Goal: Task Accomplishment & Management: Complete application form

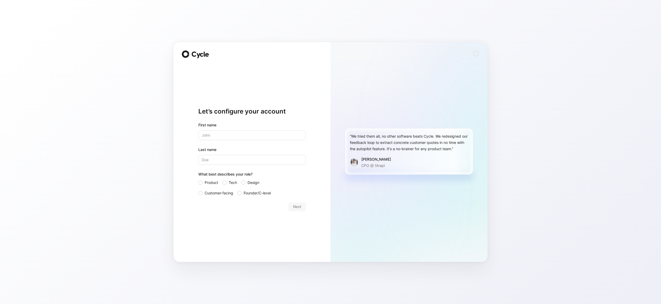
click at [224, 253] on div "Let’s configure your account First name Last name What best describes your role…" at bounding box center [251, 159] width 107 height 189
click at [215, 193] on span "Customer-facing" at bounding box center [219, 193] width 29 height 6
click at [198, 190] on input "Customer-facing" at bounding box center [198, 190] width 0 height 0
click at [224, 133] on input "text" at bounding box center [251, 135] width 107 height 10
type input "[PERSON_NAME]"
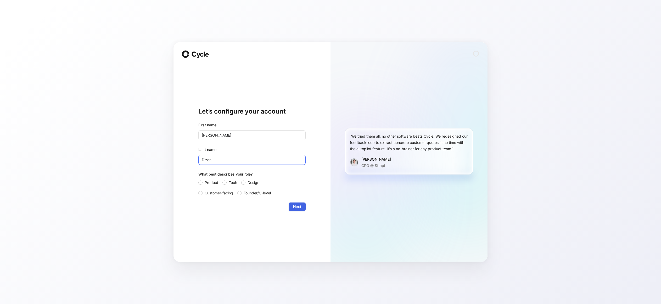
type input "Dizon"
click at [299, 205] on span "Next" at bounding box center [297, 207] width 8 height 6
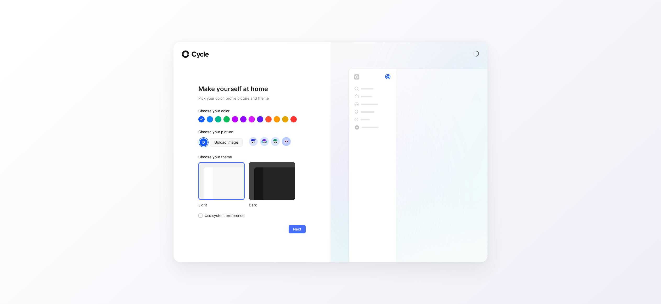
click at [284, 142] on img at bounding box center [286, 141] width 7 height 7
drag, startPoint x: 273, startPoint y: 143, endPoint x: 266, endPoint y: 143, distance: 7.6
click at [273, 143] on img at bounding box center [275, 141] width 7 height 7
click at [264, 142] on img at bounding box center [264, 141] width 7 height 7
click at [251, 118] on div at bounding box center [251, 119] width 7 height 7
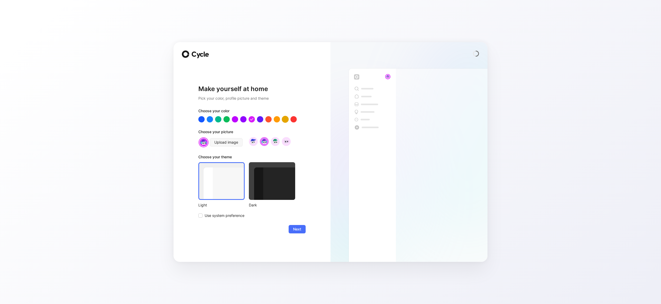
click at [285, 119] on div at bounding box center [285, 119] width 7 height 7
click at [279, 120] on div at bounding box center [277, 119] width 7 height 7
click at [287, 118] on div at bounding box center [285, 119] width 7 height 7
click at [287, 141] on img at bounding box center [286, 141] width 7 height 7
click at [258, 248] on div "Make yourself at home Pick your color, profile picture and theme Choose your co…" at bounding box center [251, 159] width 107 height 189
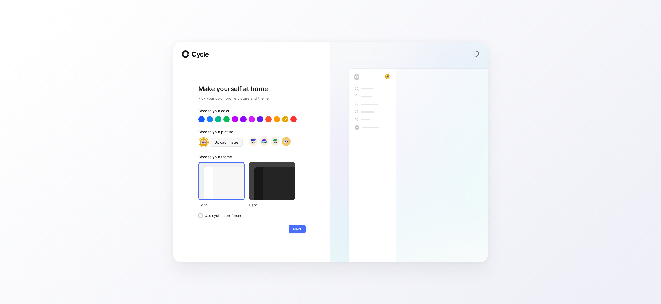
click at [263, 182] on div at bounding box center [272, 181] width 46 height 38
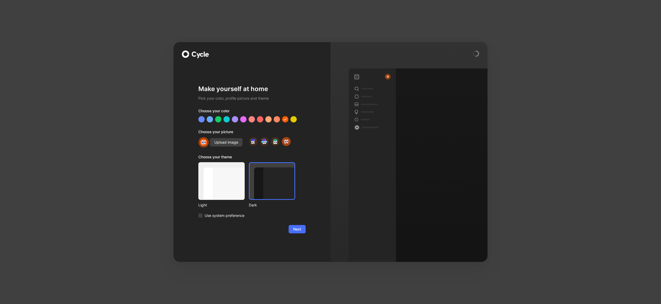
click at [268, 242] on div "Make yourself at home Pick your color, profile picture and theme Choose your co…" at bounding box center [251, 159] width 107 height 189
drag, startPoint x: 295, startPoint y: 232, endPoint x: 248, endPoint y: 218, distance: 48.6
click at [255, 234] on div "Make yourself at home Pick your color, profile picture and theme Choose your co…" at bounding box center [251, 159] width 107 height 189
click at [236, 119] on div at bounding box center [235, 119] width 7 height 7
click at [293, 227] on span "Next" at bounding box center [297, 229] width 8 height 6
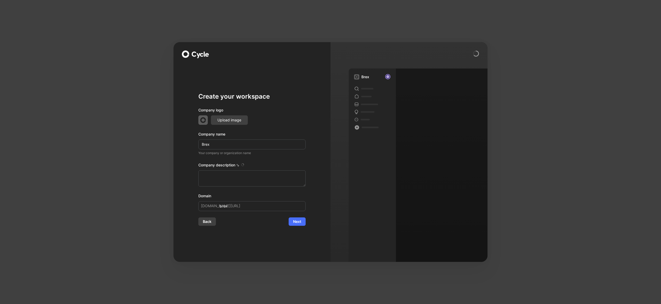
type textarea "Brex is a financial technology company founded in [DATE] by [PERSON_NAME] and […"
click at [280, 117] on div "Upload image" at bounding box center [251, 119] width 107 height 9
click at [299, 224] on span "Next" at bounding box center [297, 222] width 8 height 6
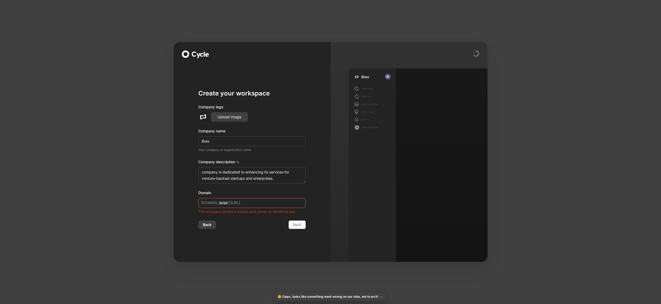
click at [238, 202] on input "brex" at bounding box center [251, 203] width 107 height 10
click at [225, 91] on h1 "Create your workspace" at bounding box center [251, 93] width 107 height 8
click at [475, 55] on circle at bounding box center [476, 53] width 5 height 5
drag, startPoint x: 619, startPoint y: 48, endPoint x: 620, endPoint y: 2, distance: 46.6
click at [619, 48] on div "Create your workspace Company logo Upload image Company name Brex Your company …" at bounding box center [330, 152] width 661 height 304
